Goal: Entertainment & Leisure: Consume media (video, audio)

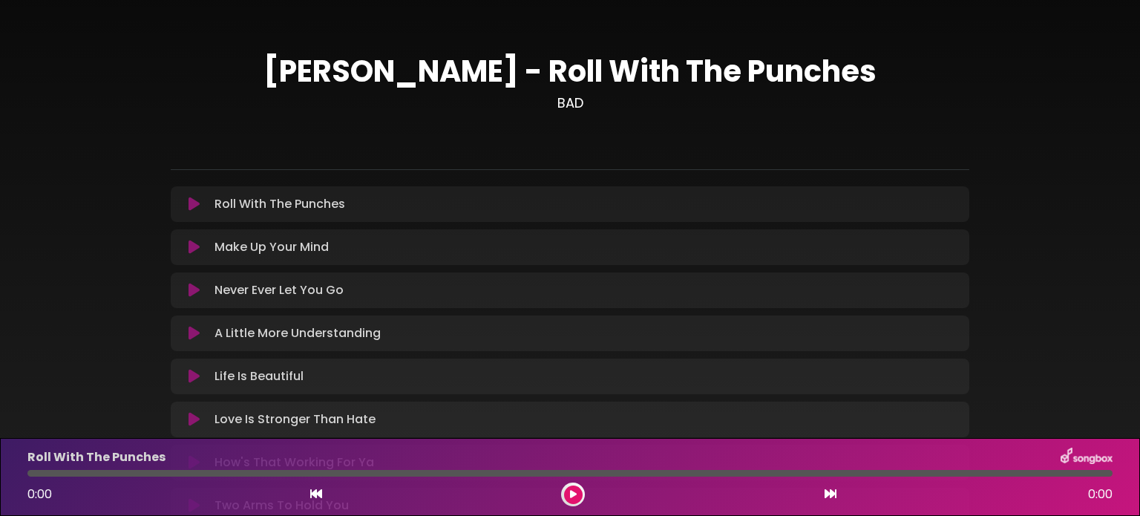
click at [579, 493] on button at bounding box center [573, 494] width 19 height 19
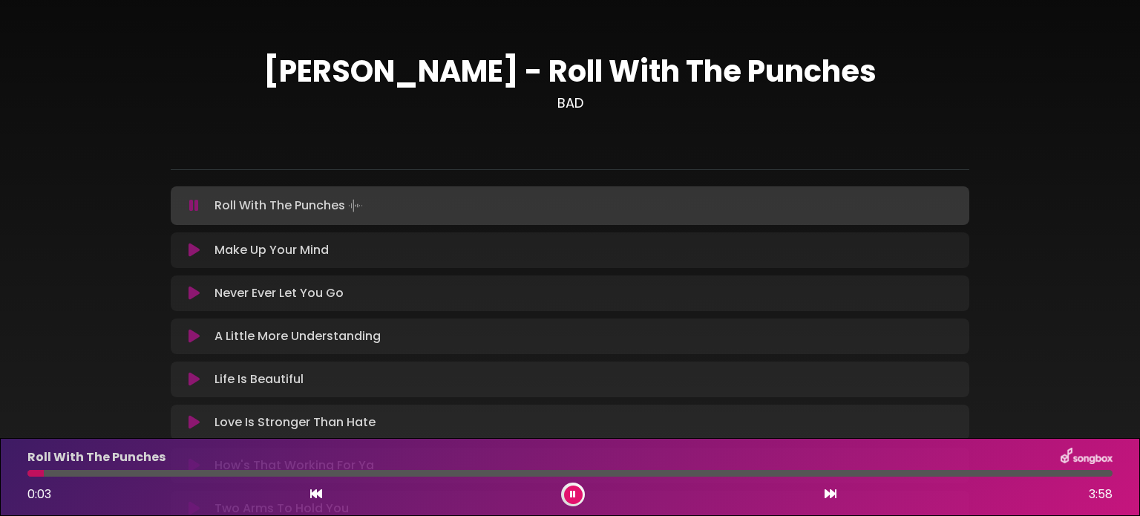
click at [1017, 122] on div "[PERSON_NAME] - Roll With The Punches BAD" at bounding box center [569, 328] width 979 height 620
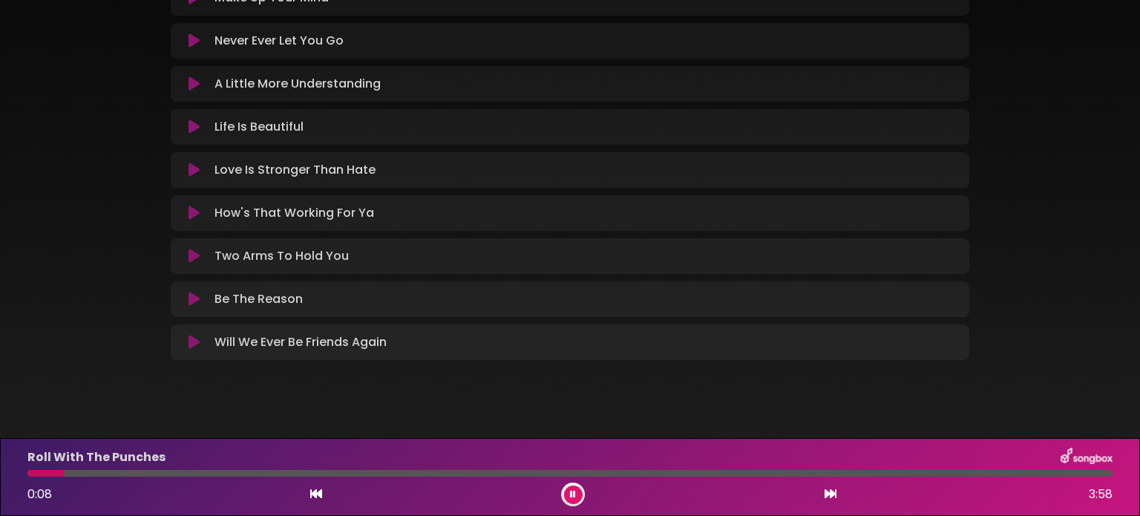
scroll to position [269, 0]
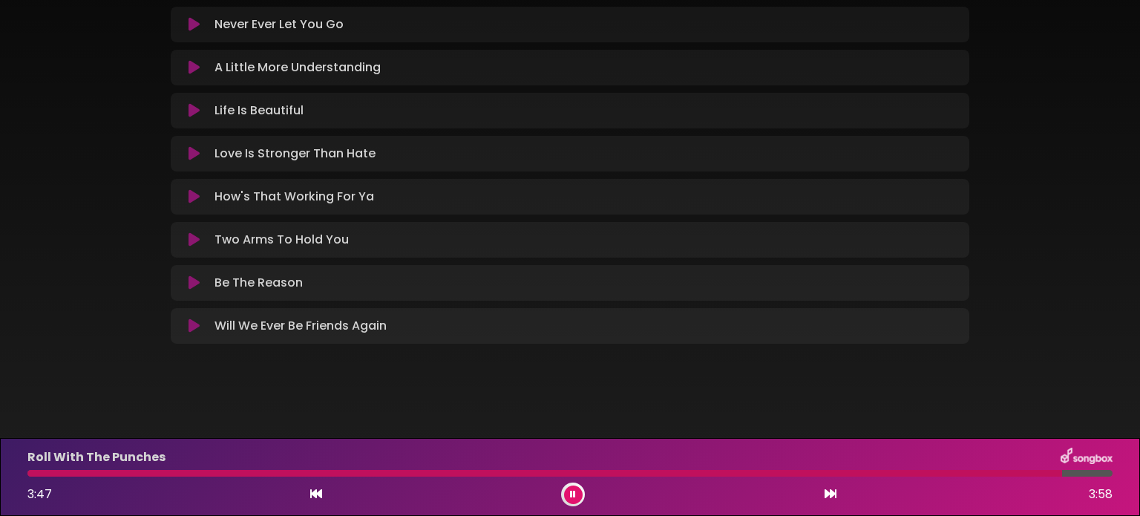
click at [567, 487] on button at bounding box center [573, 494] width 19 height 19
click at [30, 472] on div at bounding box center [544, 473] width 1035 height 7
click at [320, 496] on icon at bounding box center [316, 493] width 12 height 12
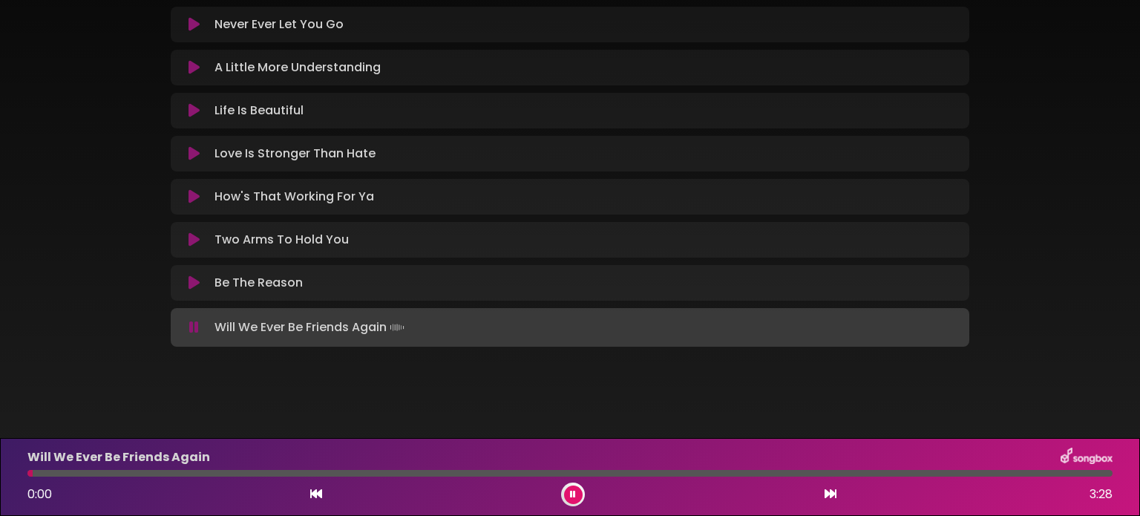
click at [827, 492] on icon at bounding box center [830, 493] width 12 height 12
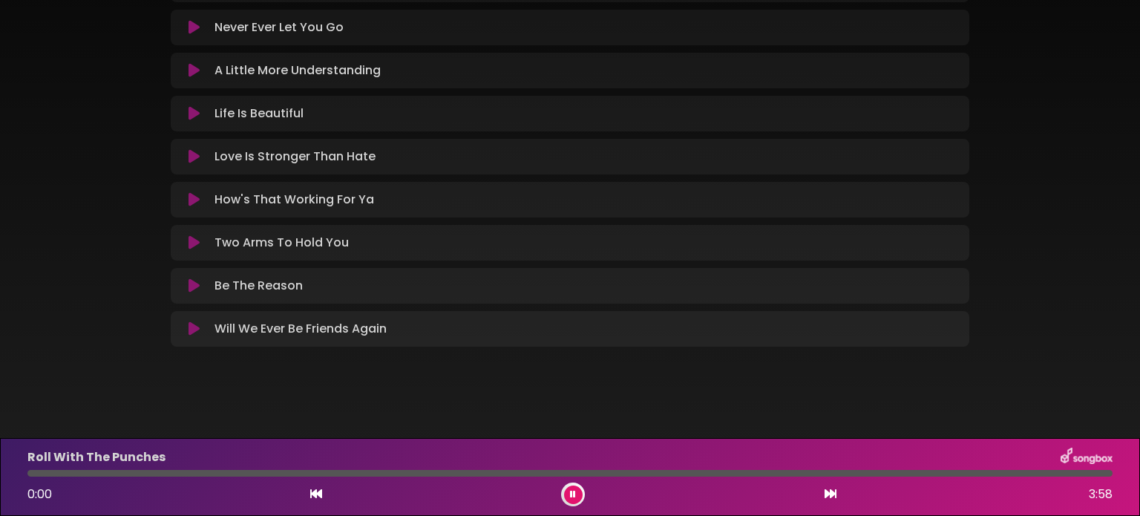
scroll to position [269, 0]
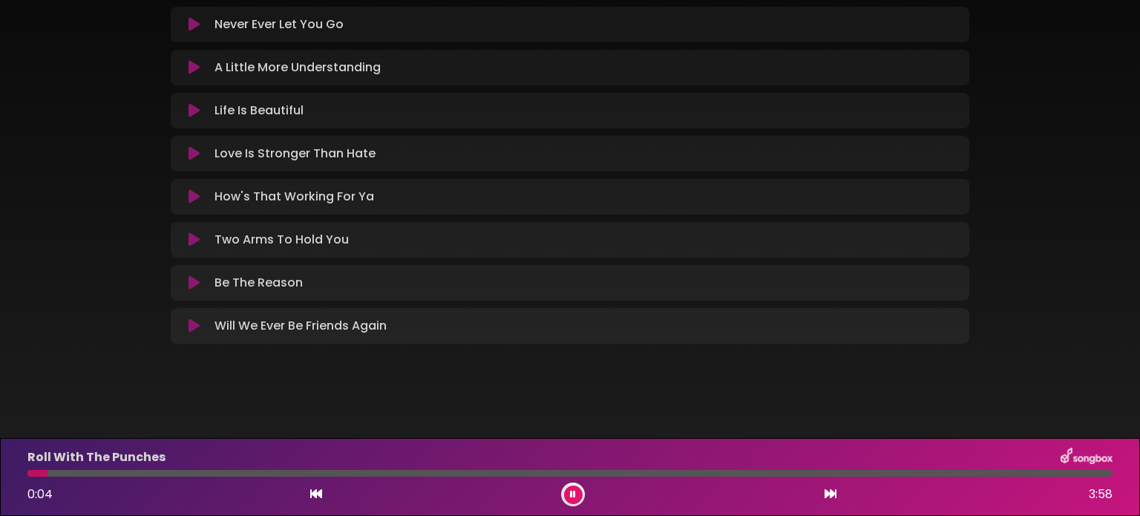
click at [64, 226] on div "[PERSON_NAME] - Roll With The Punches BAD ×" at bounding box center [570, 59] width 1140 height 620
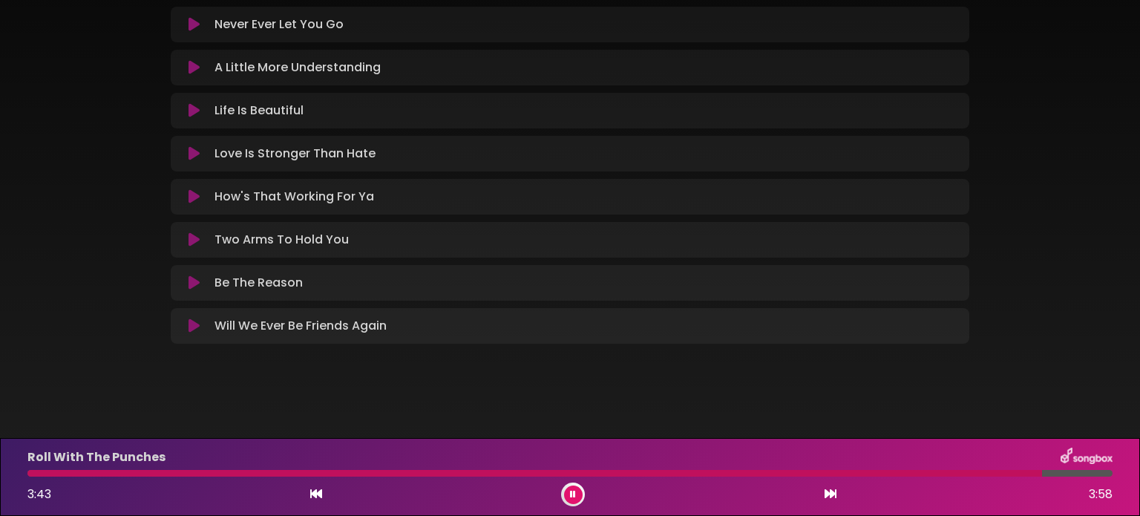
click at [438, 479] on div "Roll With The Punches 3:43 3:58" at bounding box center [570, 476] width 1103 height 59
click at [440, 476] on div at bounding box center [535, 473] width 1016 height 7
click at [573, 491] on icon at bounding box center [573, 494] width 6 height 9
